Goal: Find specific page/section: Find specific page/section

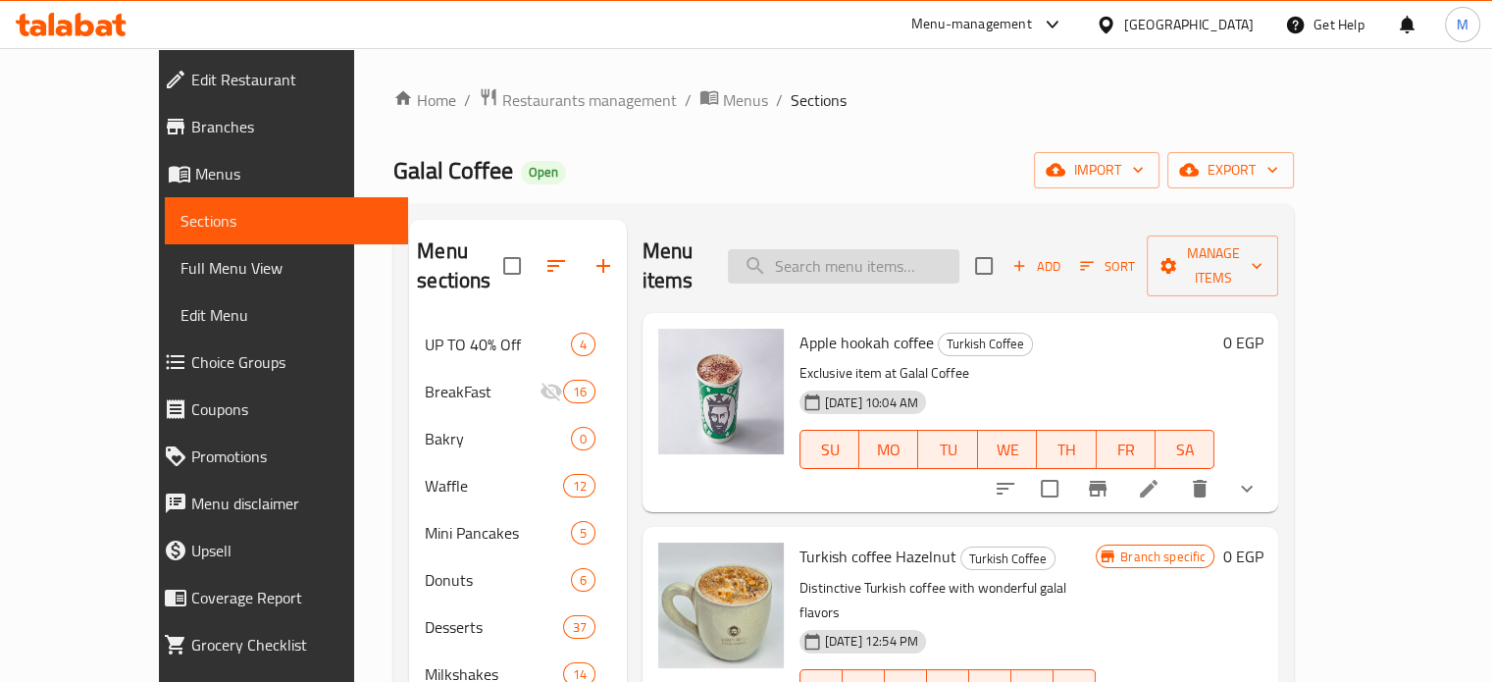
click at [883, 249] on input "search" at bounding box center [844, 266] width 232 height 34
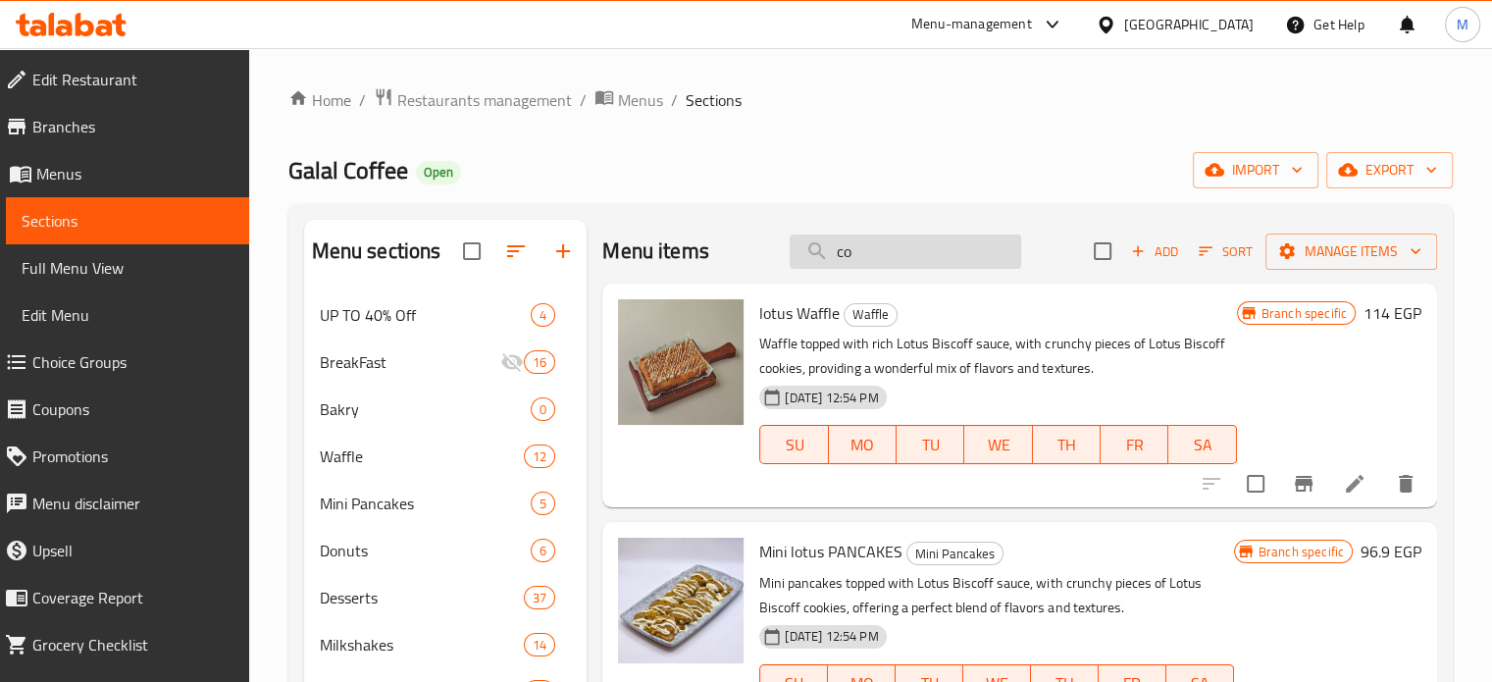
type input "c"
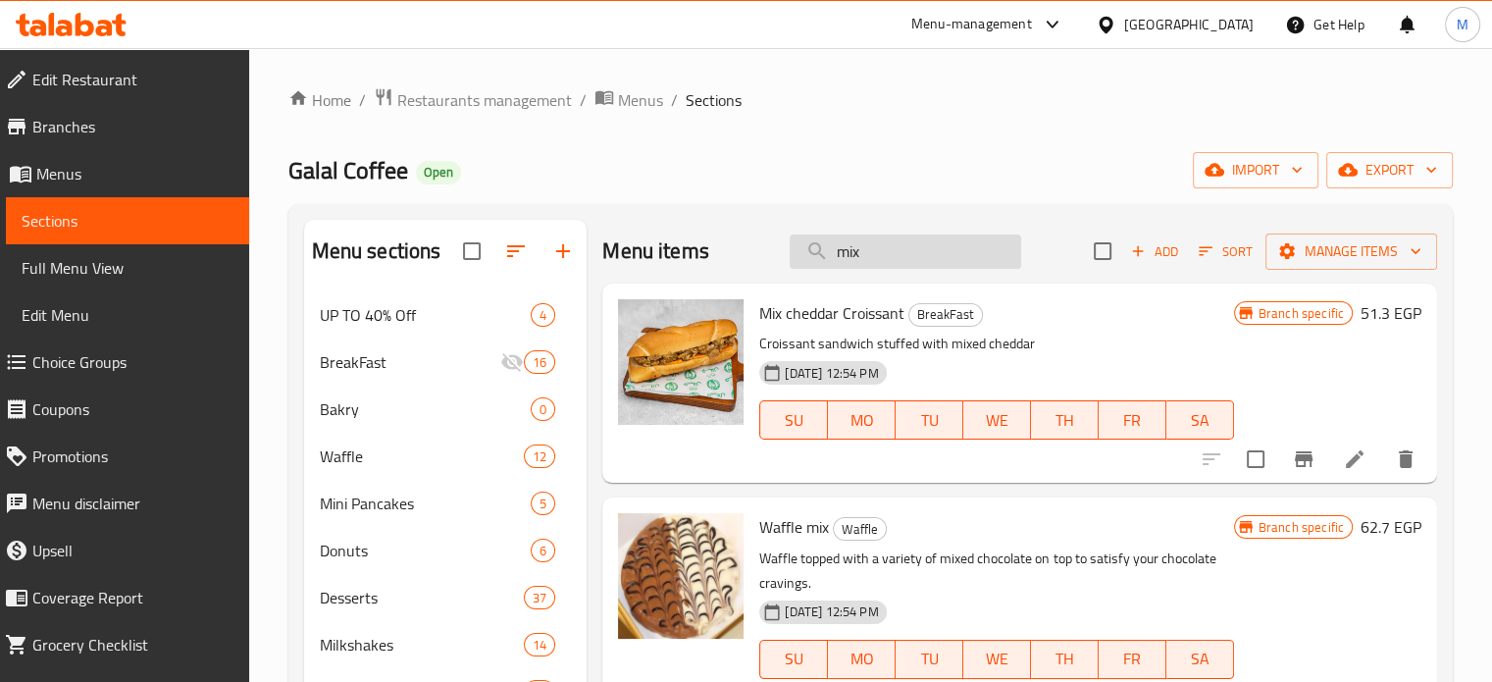
click at [896, 255] on input "mix" at bounding box center [906, 252] width 232 height 34
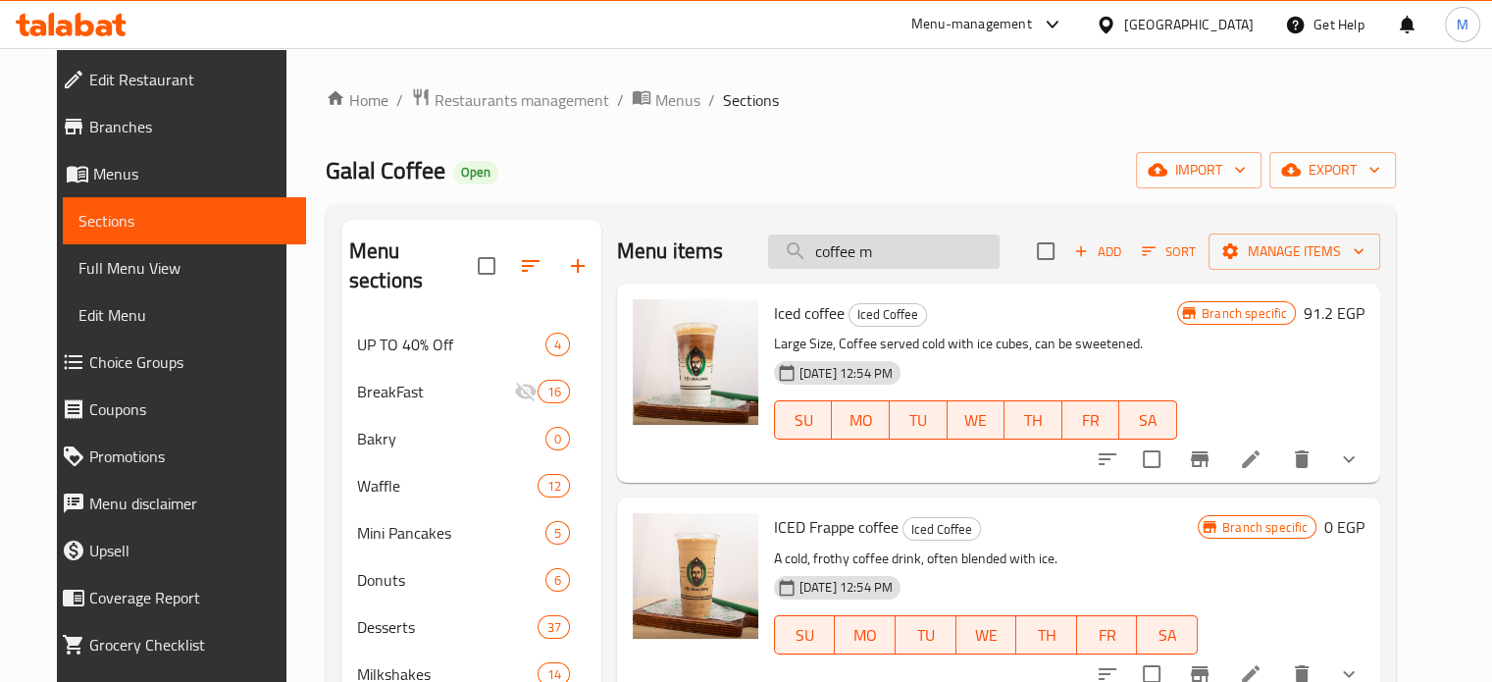
type input "coffee mi"
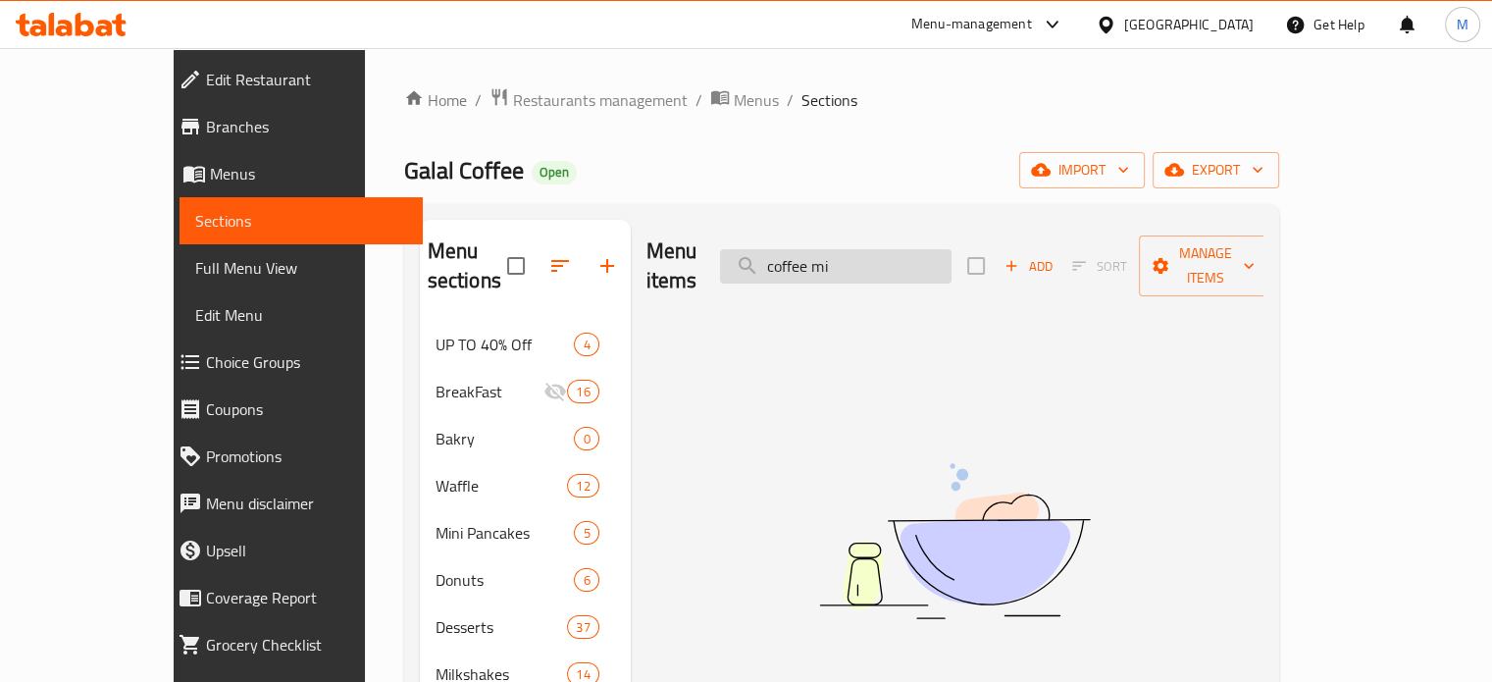
click at [898, 249] on input "coffee mi" at bounding box center [836, 266] width 232 height 34
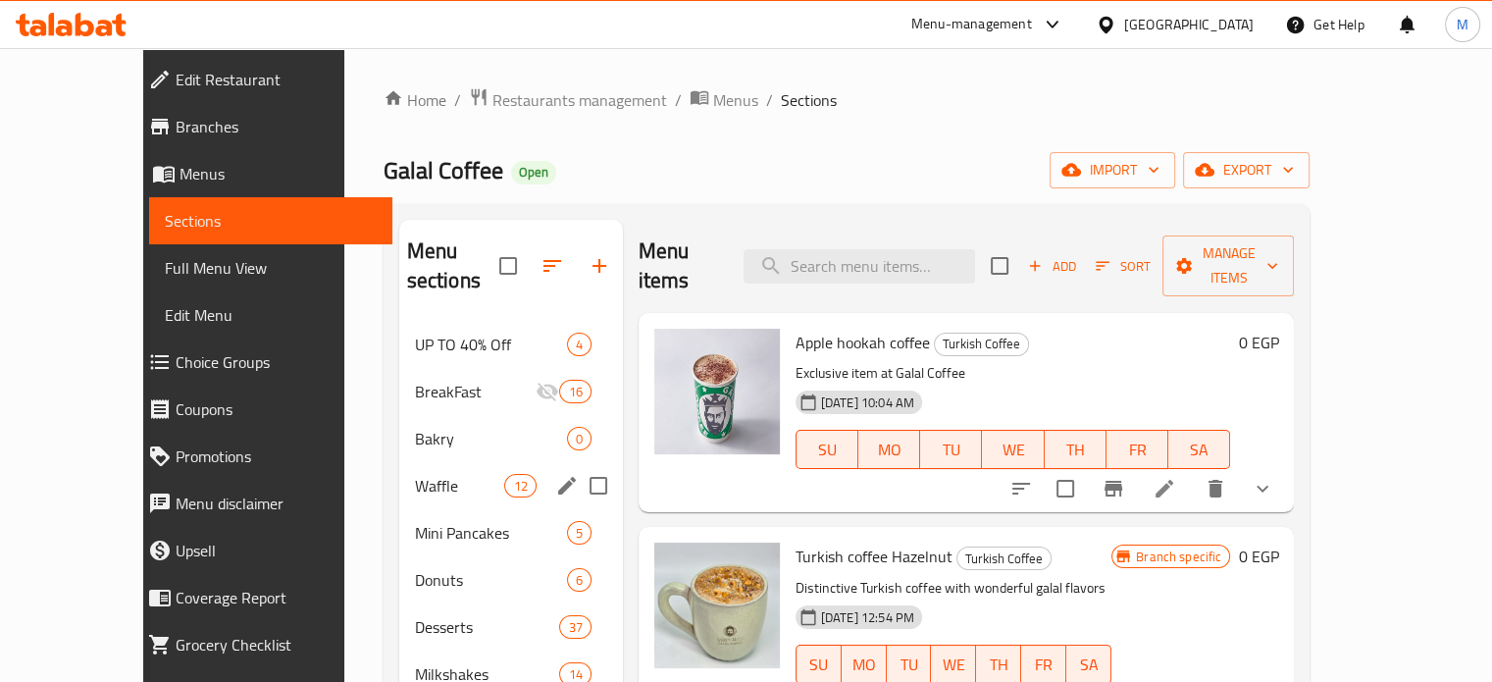
scroll to position [519, 0]
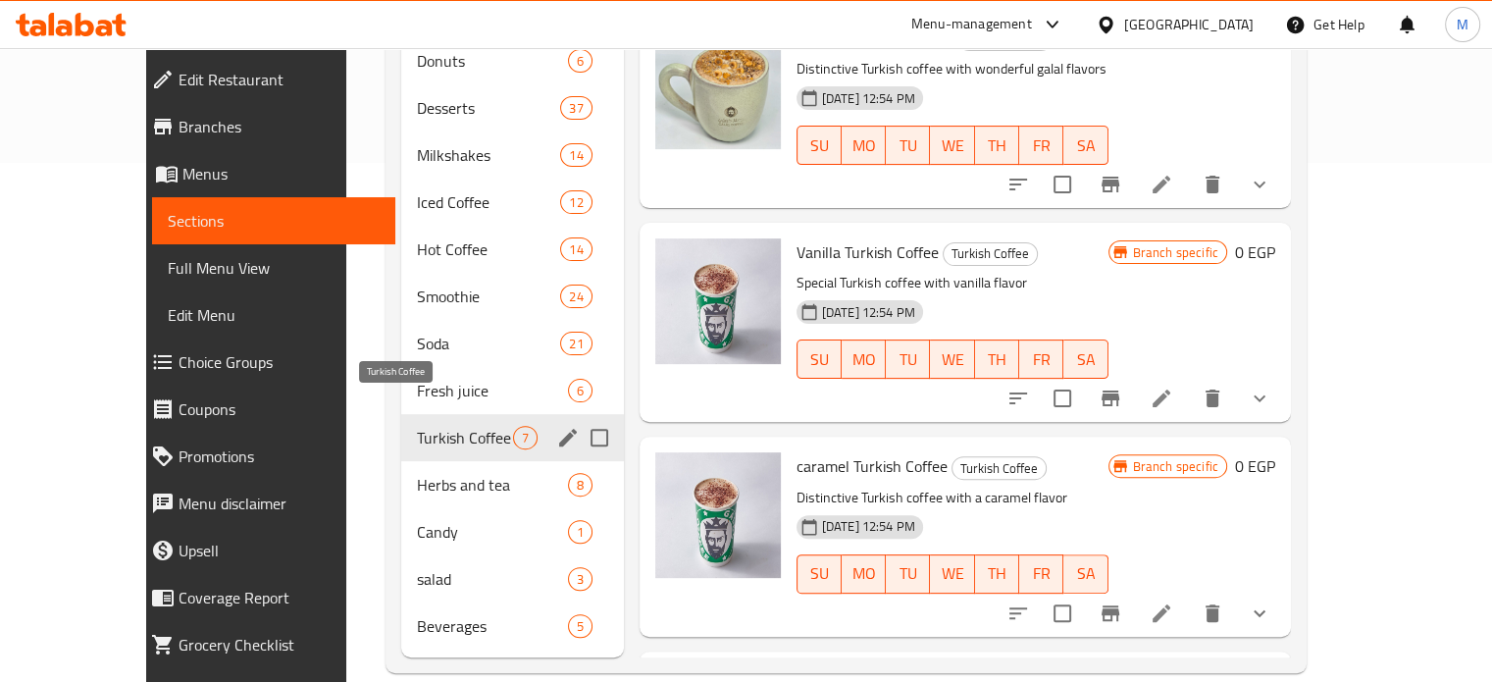
click at [417, 426] on span "Turkish Coffee" at bounding box center [465, 438] width 96 height 24
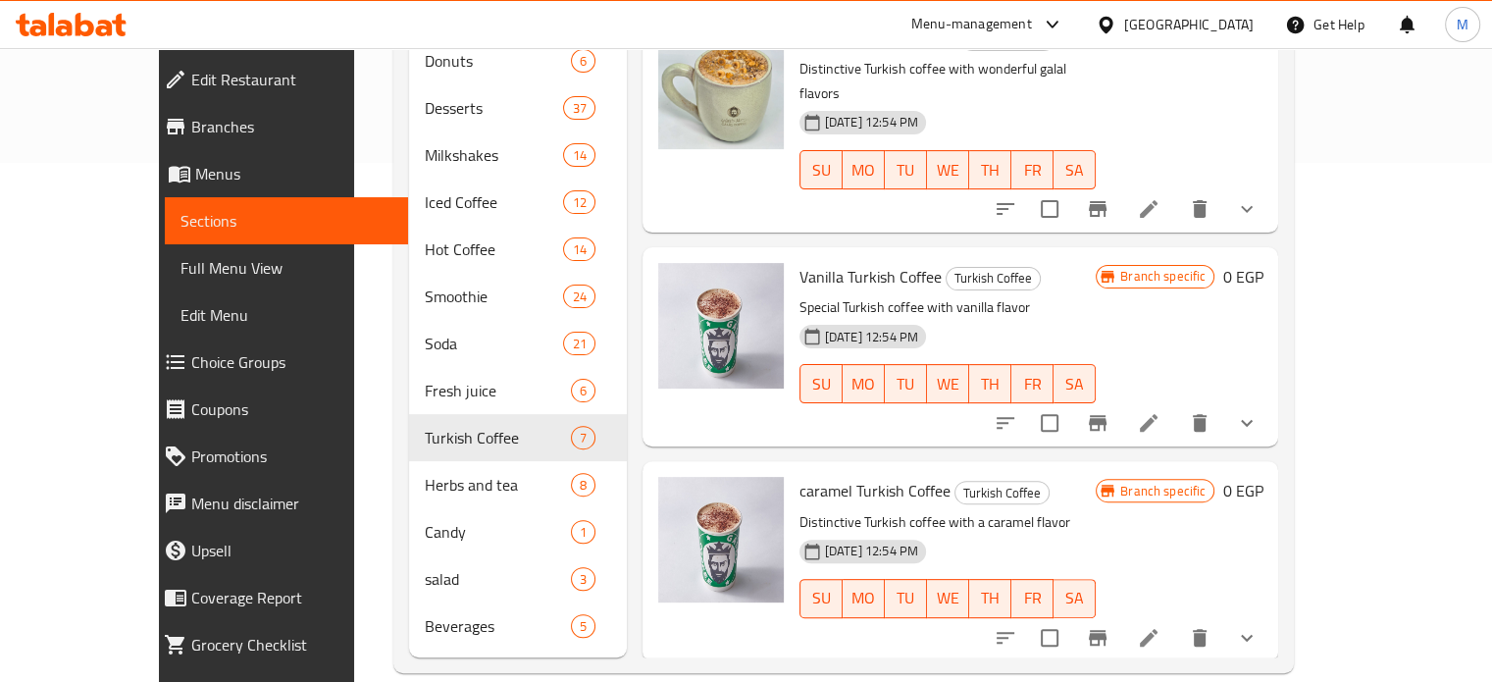
scroll to position [0, 0]
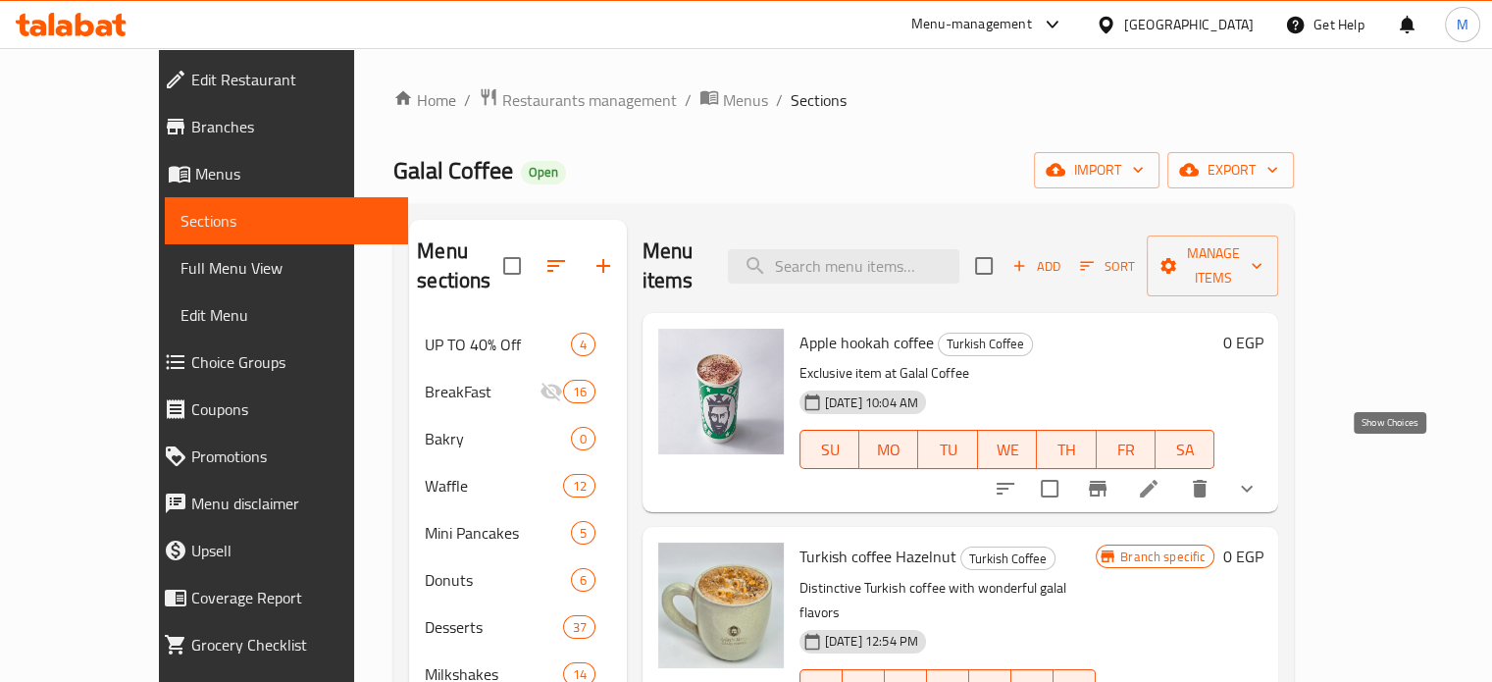
click at [1259, 477] on icon "show more" at bounding box center [1247, 489] width 24 height 24
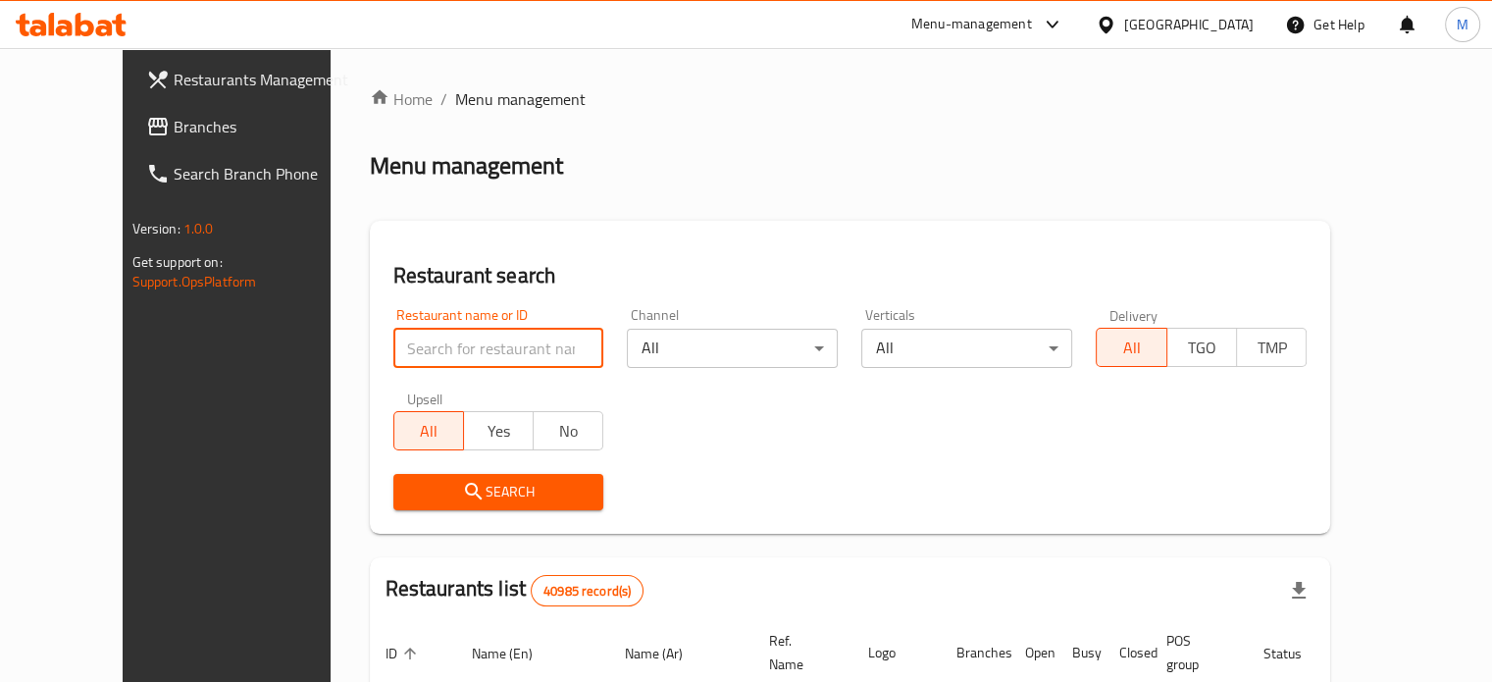
click at [408, 351] on input "search" at bounding box center [498, 348] width 211 height 39
type input "monginis"
click at [441, 498] on span "Search" at bounding box center [499, 492] width 180 height 25
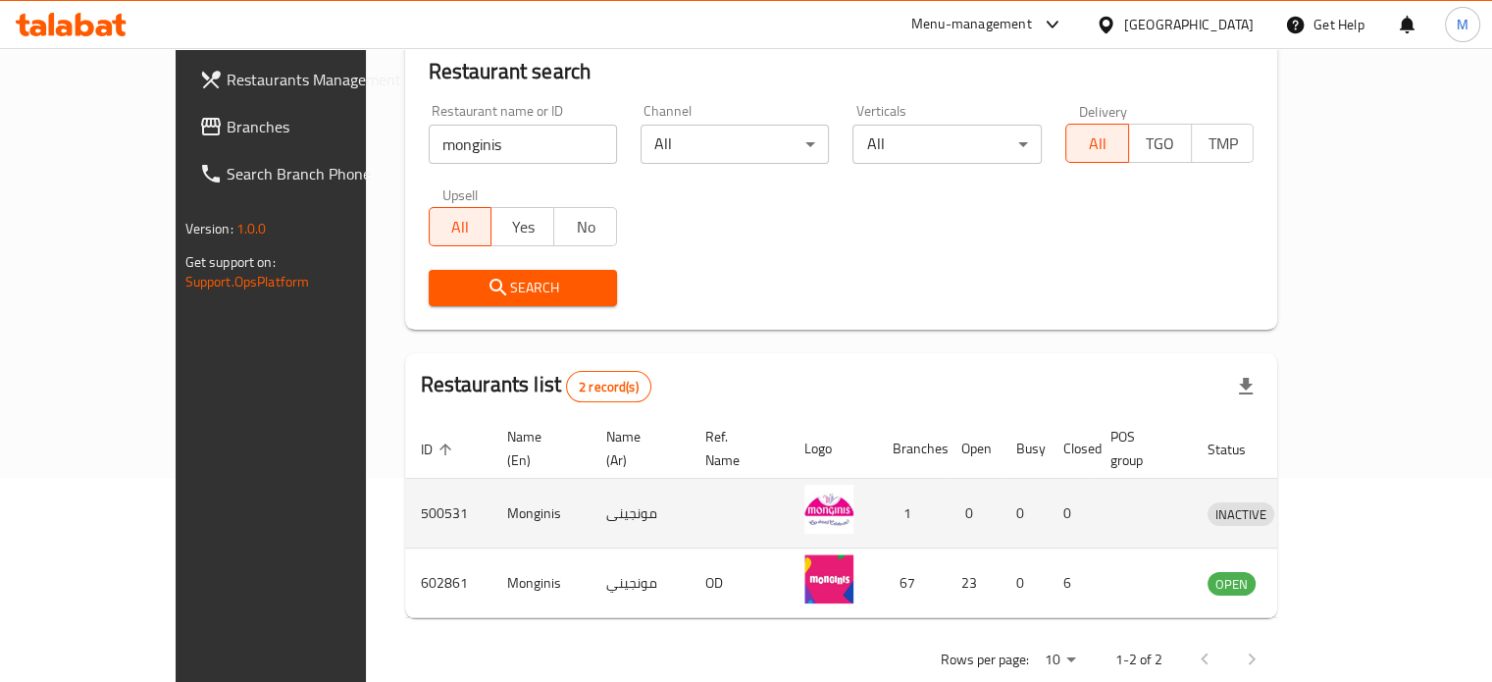
scroll to position [223, 0]
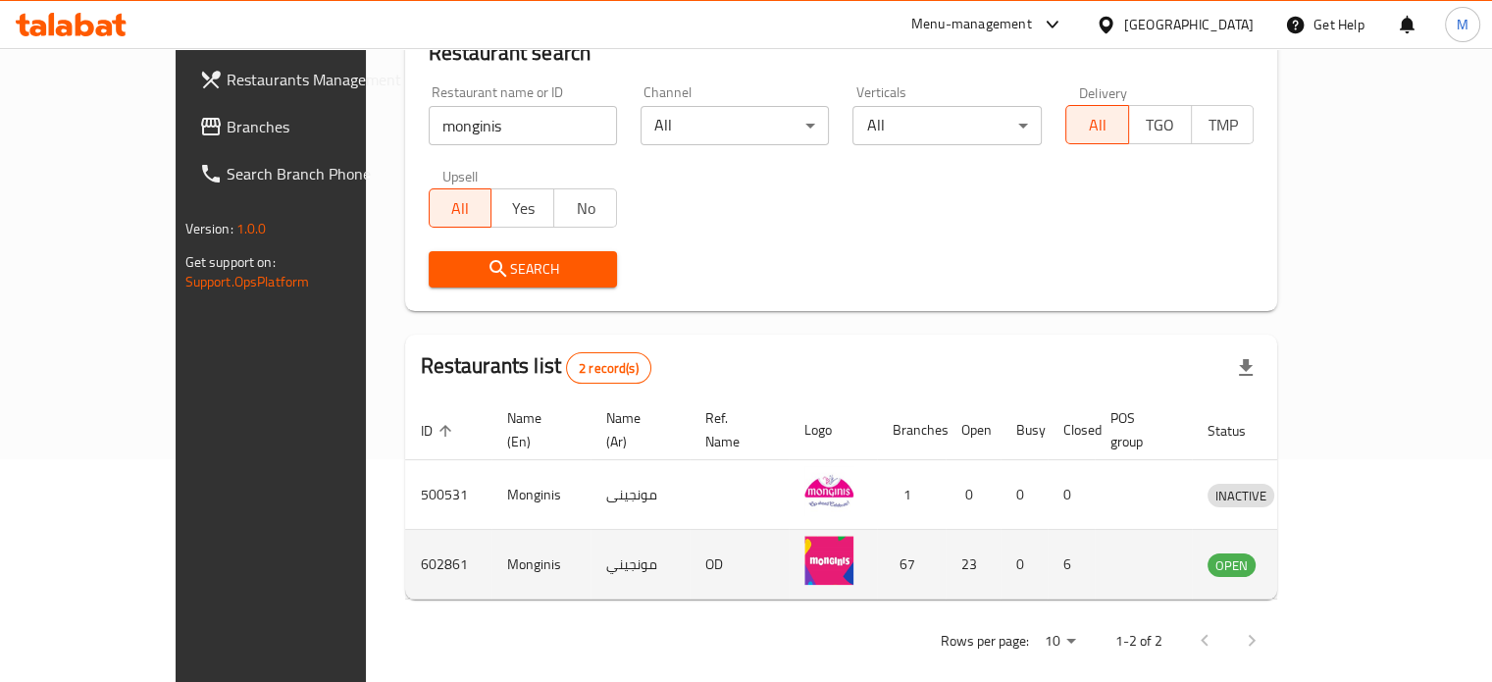
click at [1333, 561] on icon "enhanced table" at bounding box center [1330, 565] width 7 height 8
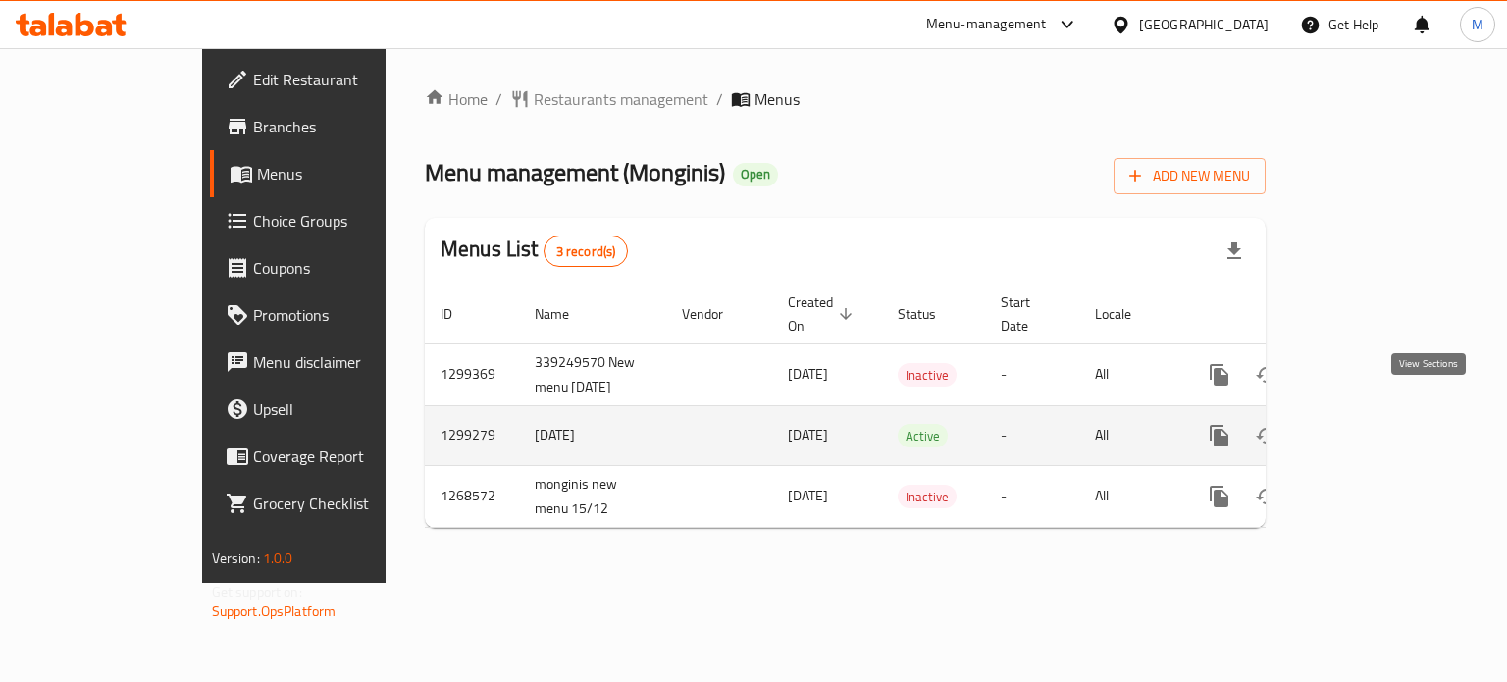
click at [1384, 420] on link "enhanced table" at bounding box center [1360, 435] width 47 height 47
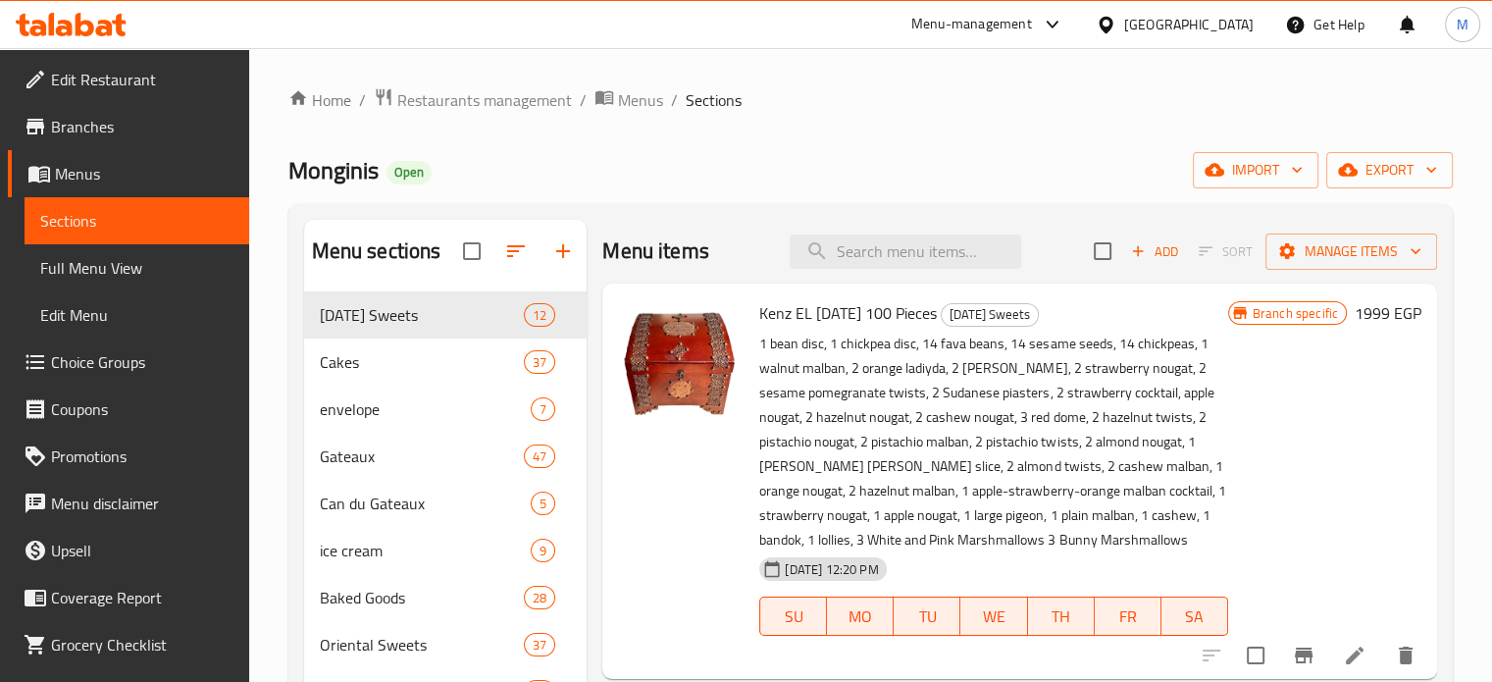
click at [125, 131] on span "Branches" at bounding box center [142, 127] width 183 height 24
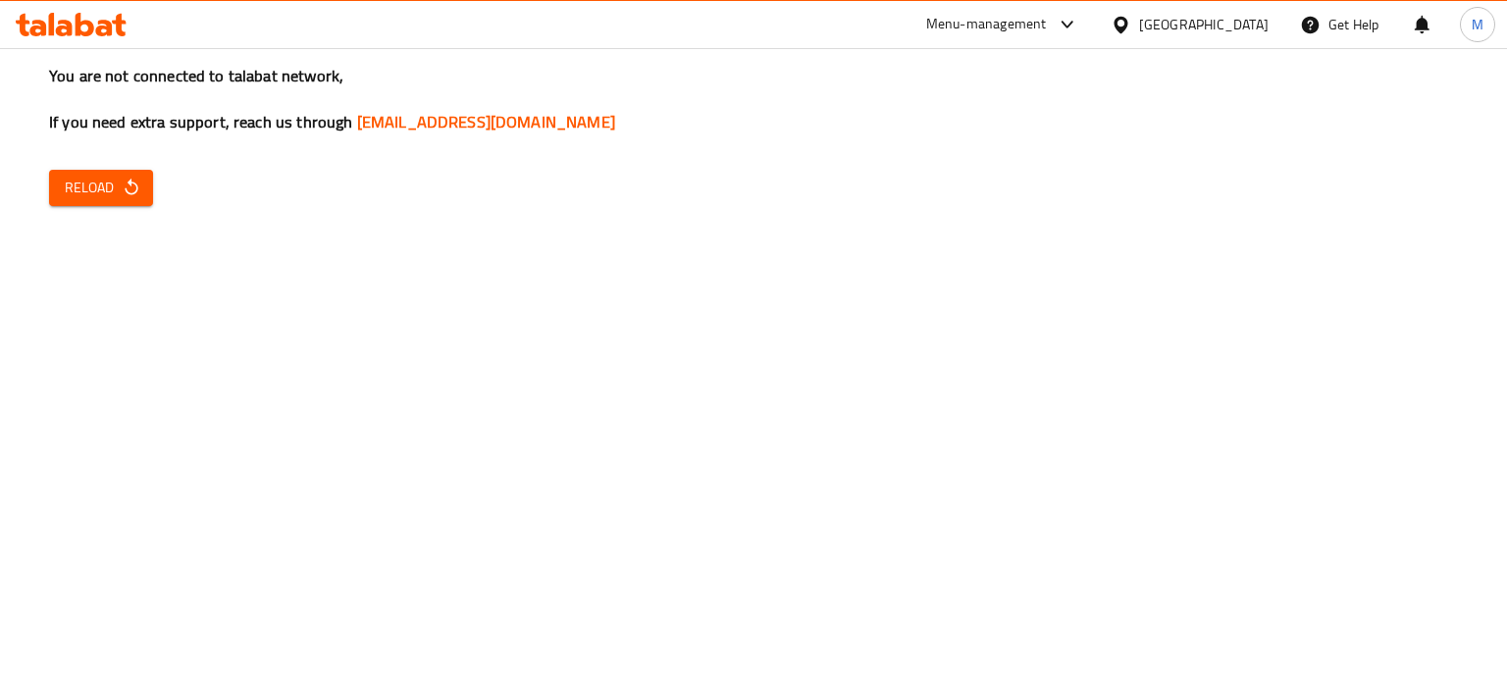
click at [118, 191] on span "Reload" at bounding box center [101, 188] width 73 height 25
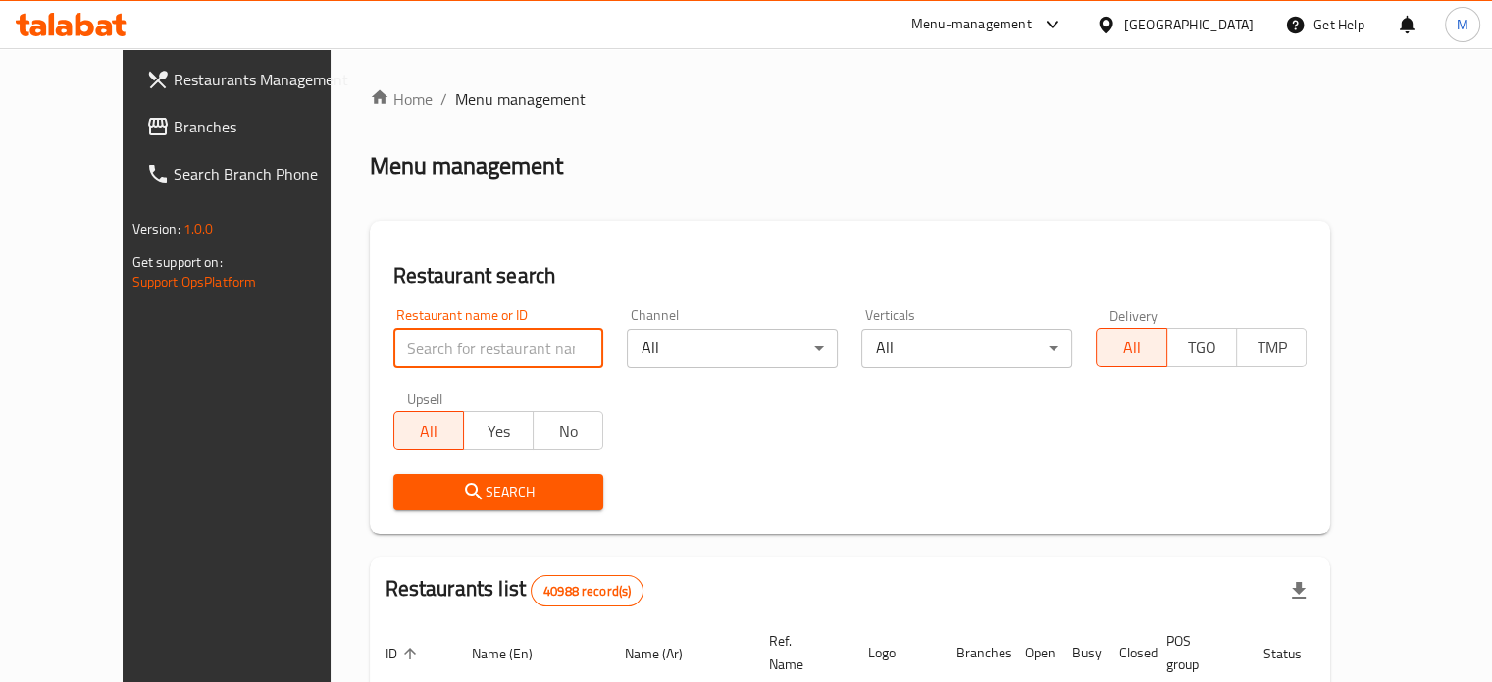
click at [433, 352] on input "search" at bounding box center [498, 348] width 211 height 39
paste input "[PERSON_NAME] regheef"
type input "[PERSON_NAME] regheef"
click button "Search" at bounding box center [498, 492] width 211 height 36
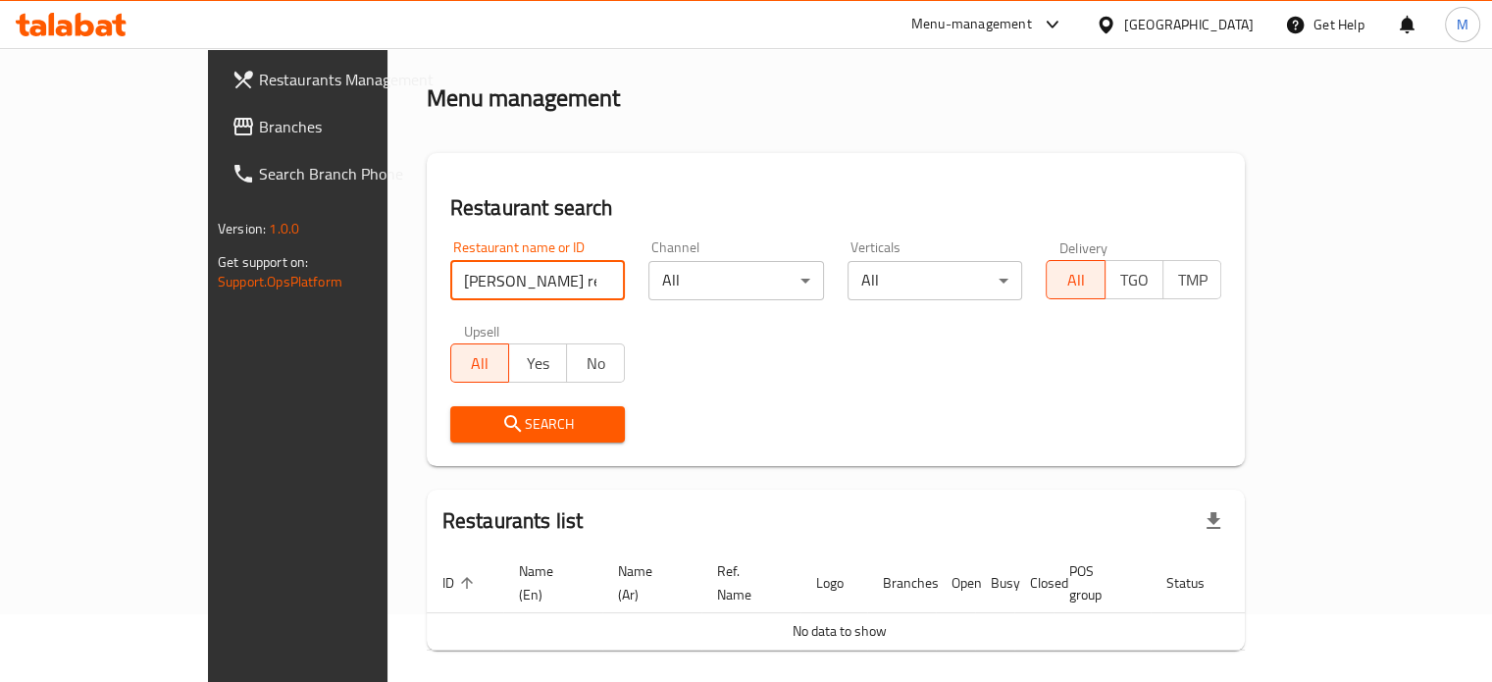
scroll to position [119, 0]
